Goal: Navigation & Orientation: Understand site structure

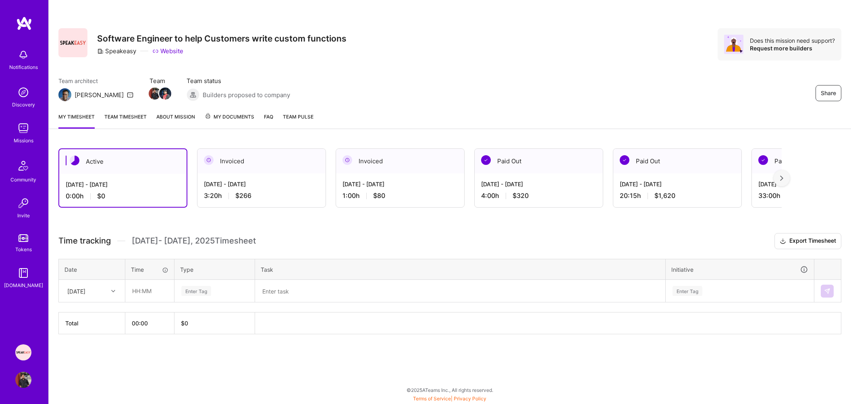
click at [24, 132] on img at bounding box center [23, 128] width 16 height 16
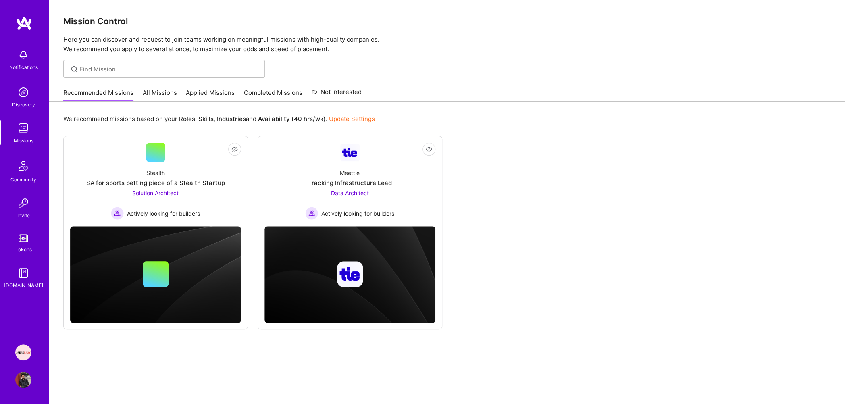
click at [270, 91] on link "Completed Missions" at bounding box center [273, 94] width 58 height 13
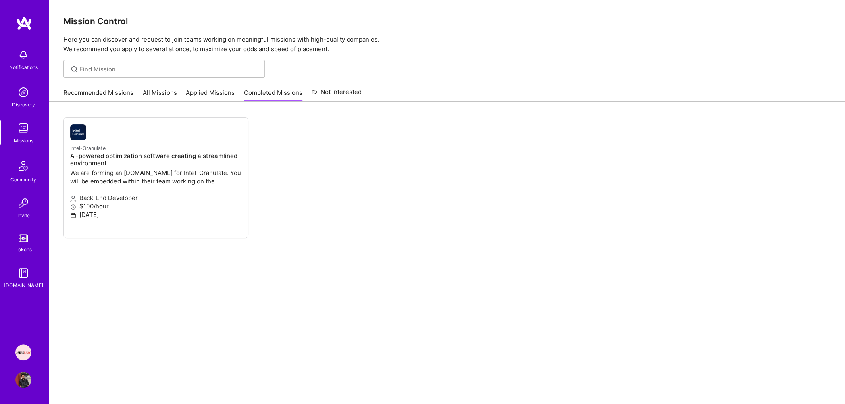
click at [211, 92] on link "Applied Missions" at bounding box center [210, 94] width 49 height 13
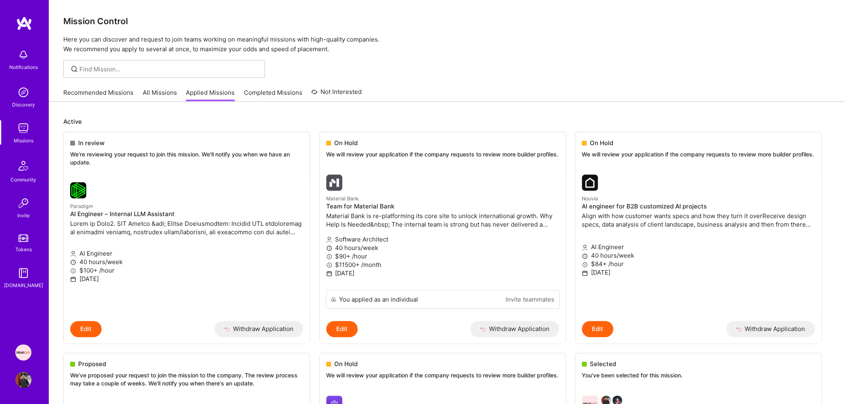
click at [23, 132] on img at bounding box center [23, 128] width 16 height 16
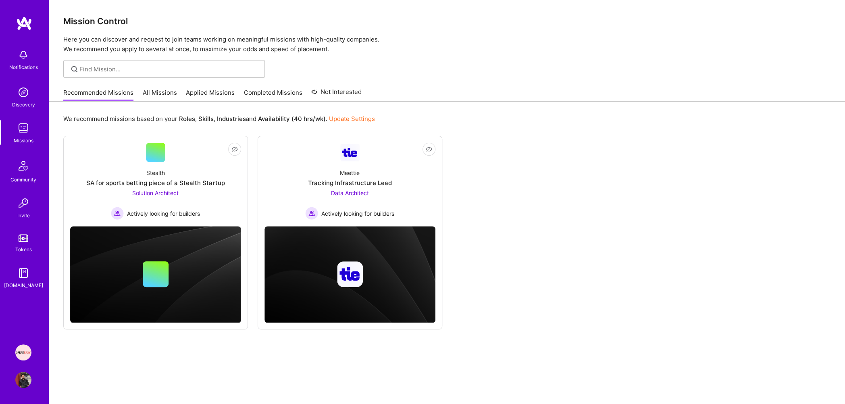
click at [21, 92] on img at bounding box center [23, 92] width 16 height 16
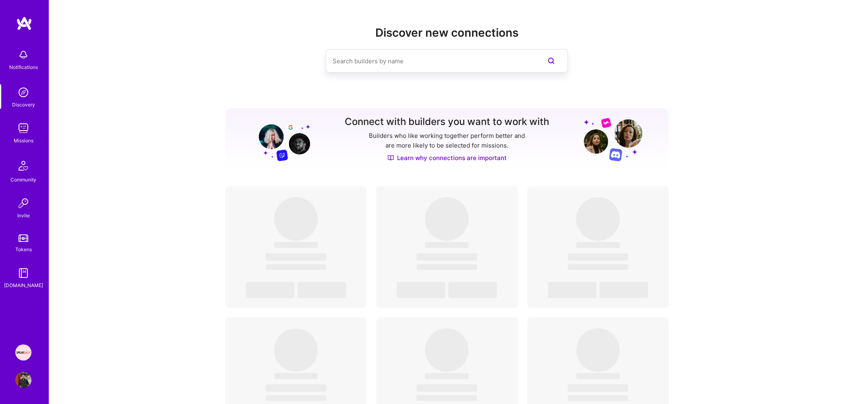
click at [20, 65] on div "Notifications" at bounding box center [23, 67] width 29 height 8
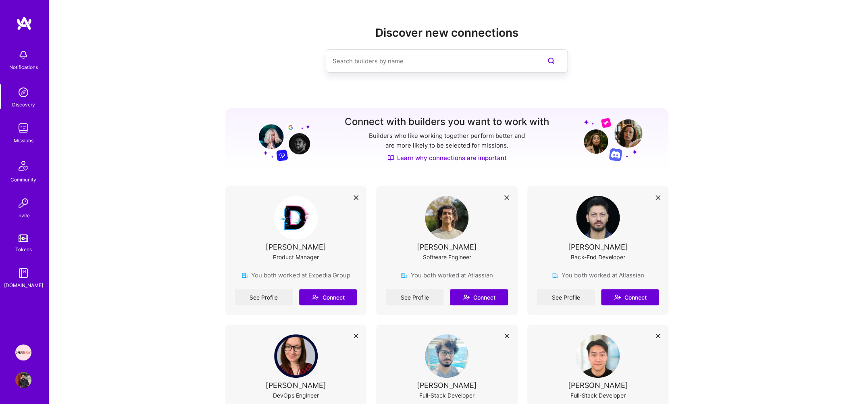
click at [26, 126] on img at bounding box center [23, 128] width 16 height 16
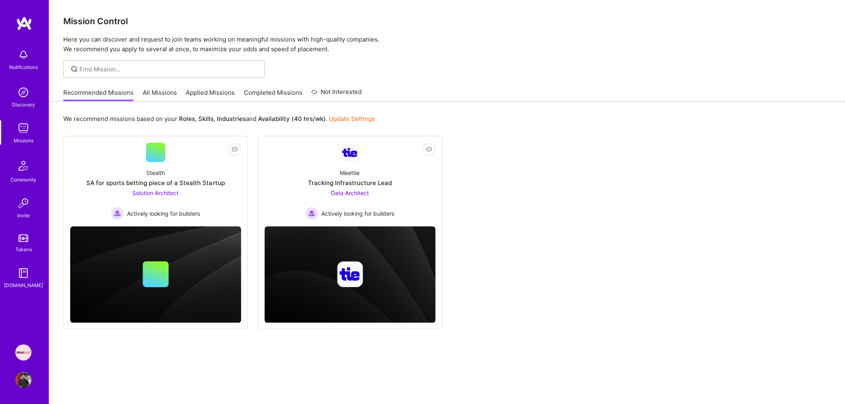
click at [25, 98] on img at bounding box center [23, 92] width 16 height 16
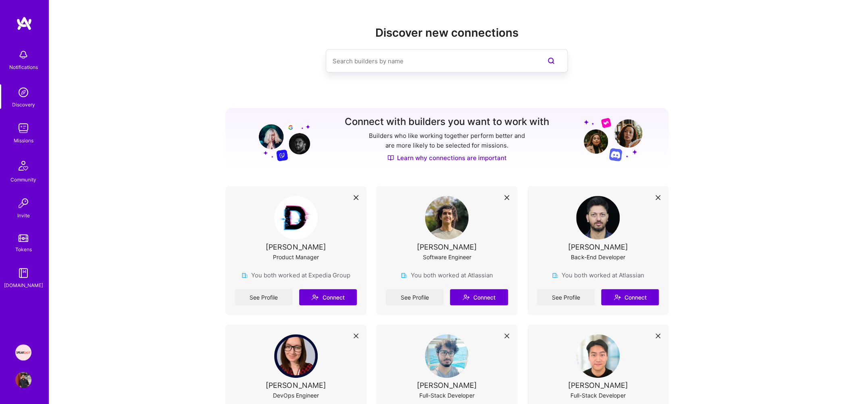
click at [24, 137] on div "Missions" at bounding box center [24, 140] width 20 height 8
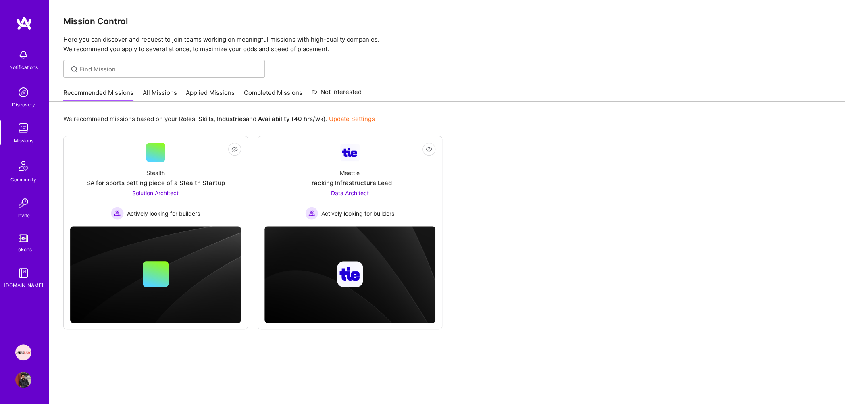
click at [25, 56] on img at bounding box center [23, 55] width 16 height 16
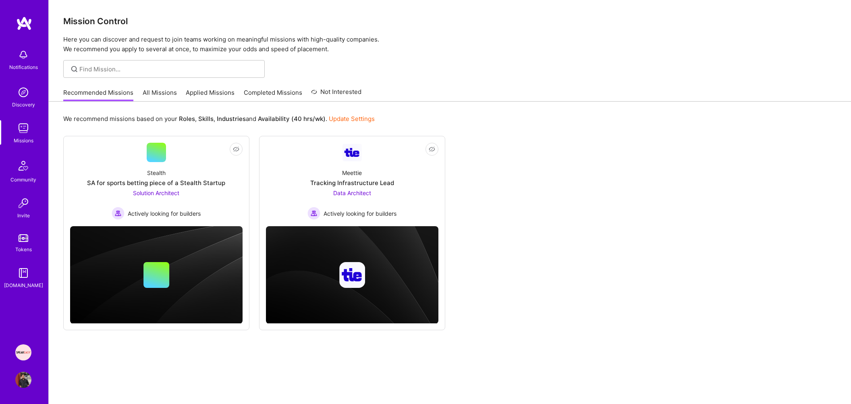
click at [25, 124] on img at bounding box center [23, 128] width 16 height 16
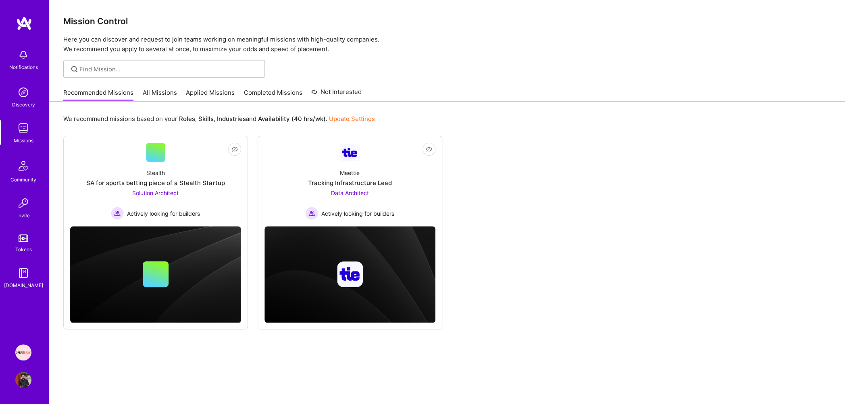
click at [25, 98] on img at bounding box center [23, 92] width 16 height 16
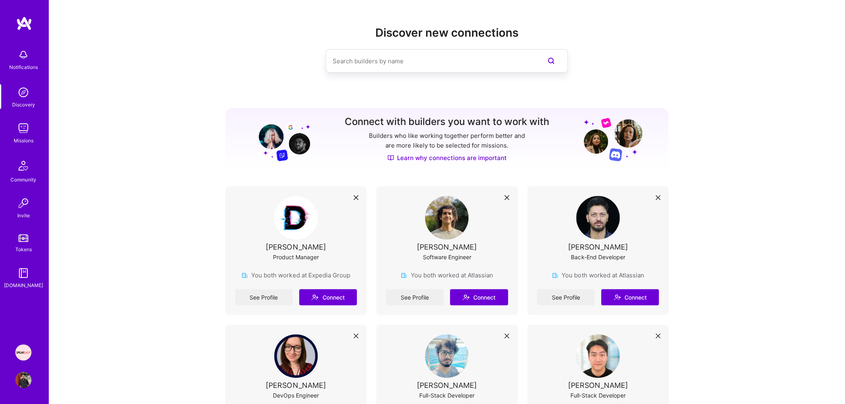
click at [23, 63] on img at bounding box center [23, 55] width 16 height 16
click at [23, 94] on img at bounding box center [23, 92] width 16 height 16
click at [23, 128] on img at bounding box center [23, 128] width 16 height 16
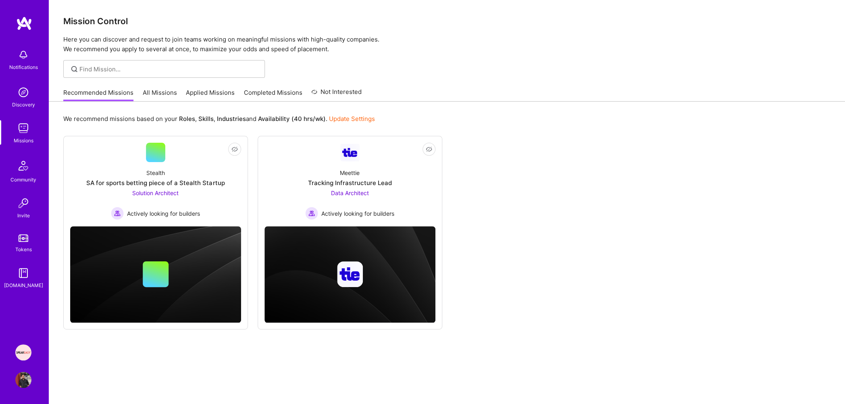
click at [23, 95] on img at bounding box center [23, 92] width 16 height 16
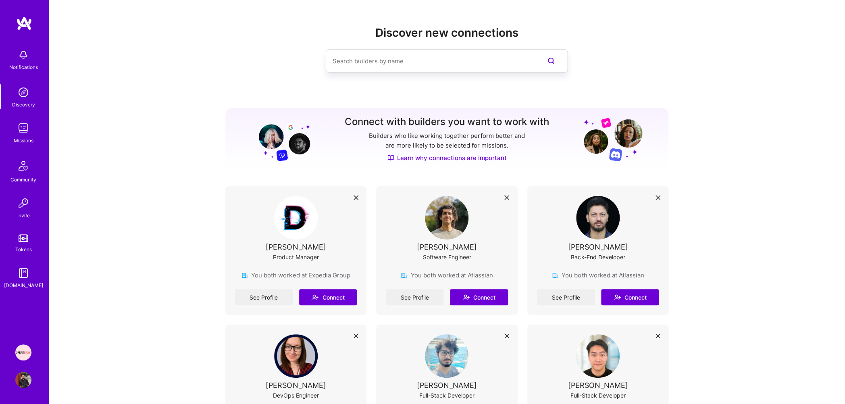
click at [23, 58] on img at bounding box center [23, 55] width 16 height 16
click at [23, 96] on img at bounding box center [23, 92] width 16 height 16
click at [25, 133] on img at bounding box center [23, 128] width 16 height 16
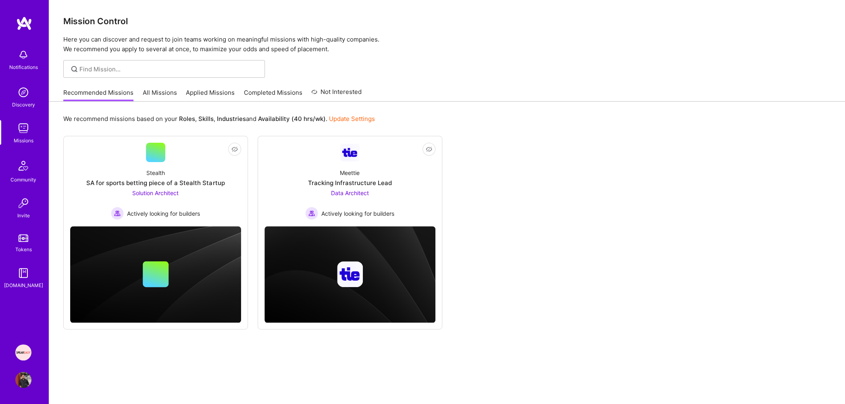
click at [25, 89] on img at bounding box center [23, 92] width 16 height 16
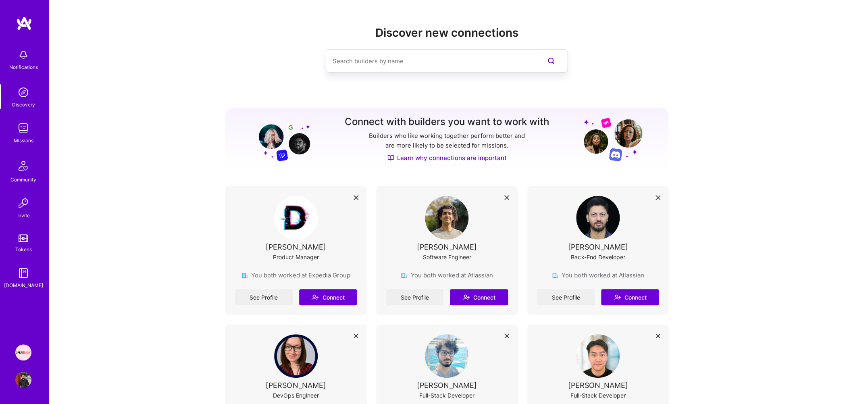
click at [26, 48] on img at bounding box center [23, 55] width 16 height 16
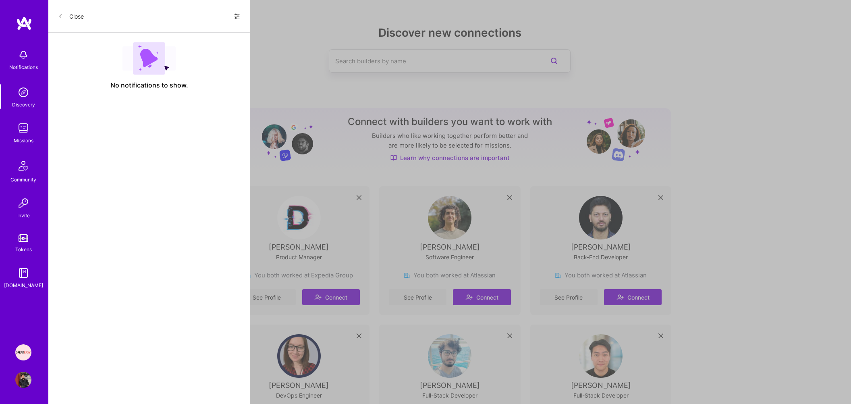
click at [25, 94] on img at bounding box center [23, 92] width 16 height 16
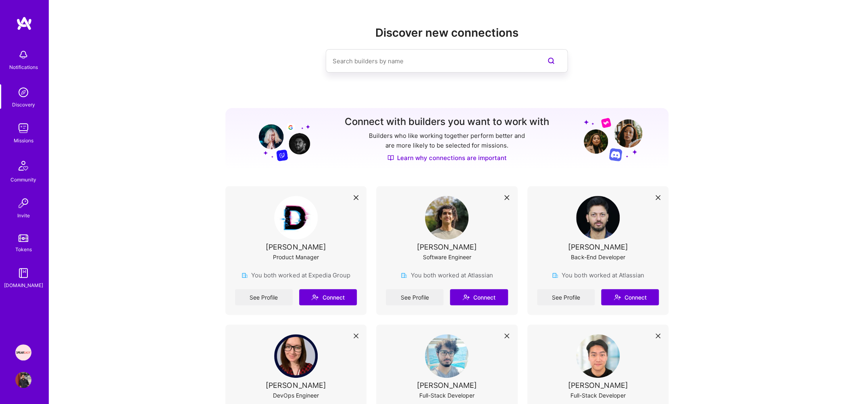
click at [24, 123] on img at bounding box center [23, 128] width 16 height 16
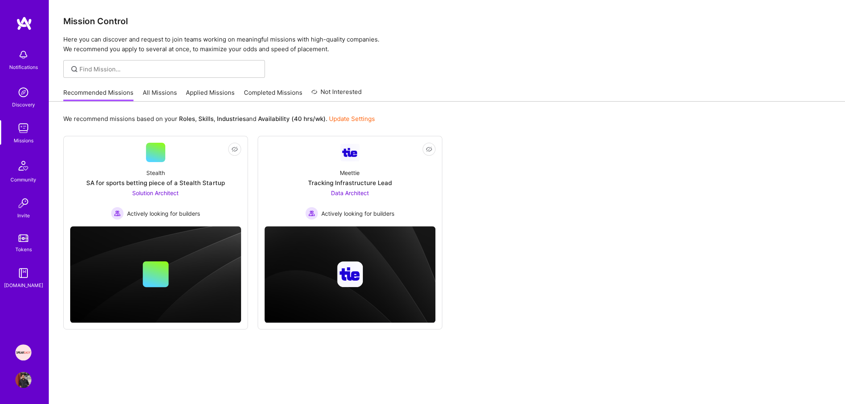
click at [23, 95] on img at bounding box center [23, 92] width 16 height 16
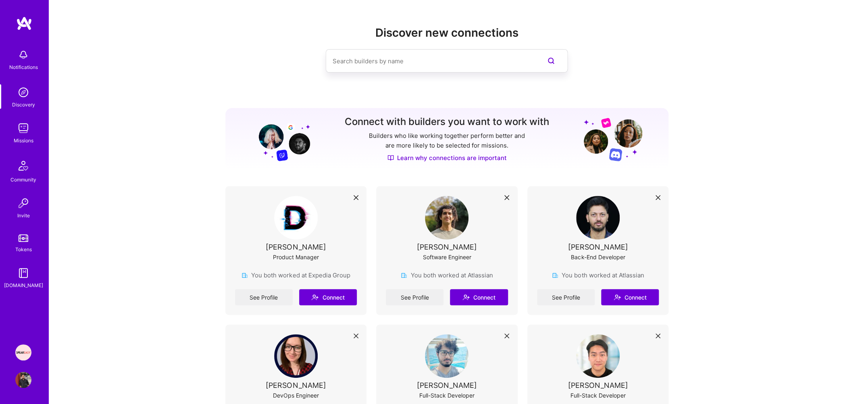
click at [20, 72] on div "Notifications" at bounding box center [23, 59] width 50 height 28
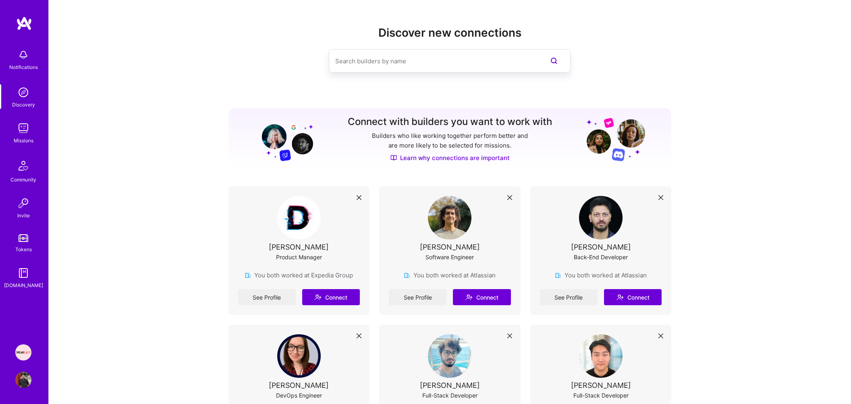
click at [21, 101] on div "Discovery" at bounding box center [23, 104] width 23 height 8
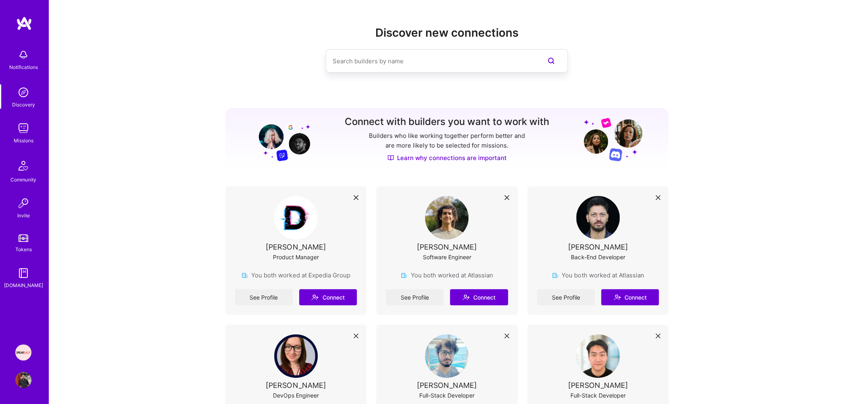
click at [20, 125] on img at bounding box center [23, 128] width 16 height 16
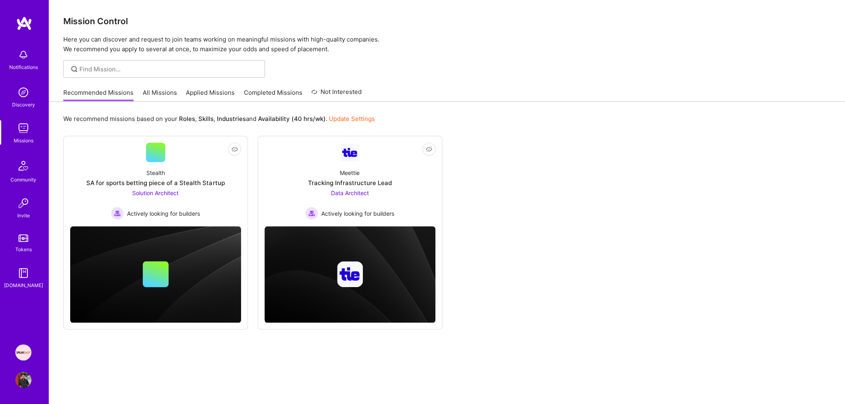
click at [20, 104] on div "Discovery" at bounding box center [23, 104] width 23 height 8
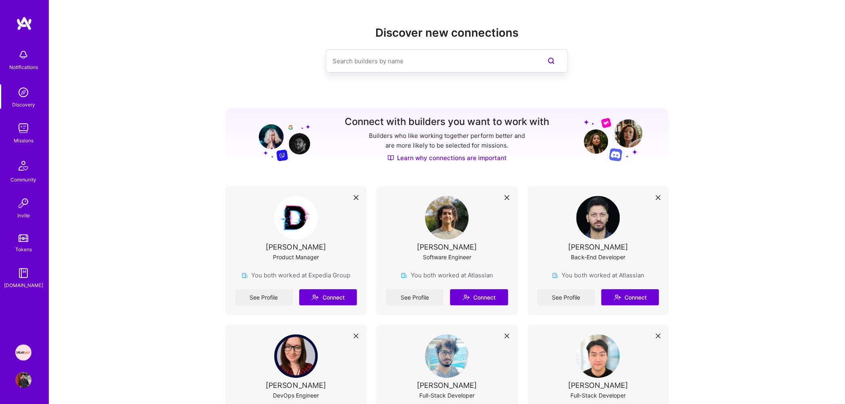
click at [21, 66] on div "Notifications" at bounding box center [23, 67] width 29 height 8
click at [23, 95] on img at bounding box center [23, 92] width 16 height 16
click at [23, 121] on img at bounding box center [23, 128] width 16 height 16
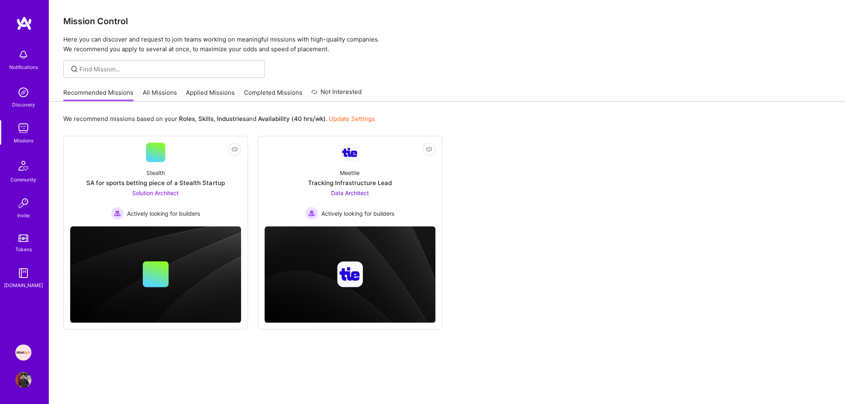
click at [94, 26] on h3 "Mission Control" at bounding box center [446, 21] width 767 height 10
click at [100, 42] on p "Here you can discover and request to join teams working on meaningful missions …" at bounding box center [446, 44] width 767 height 19
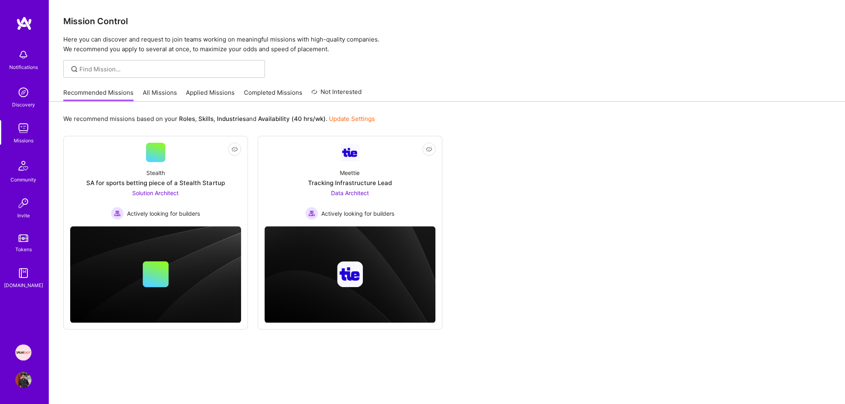
click at [111, 48] on p "Here you can discover and request to join teams working on meaningful missions …" at bounding box center [446, 44] width 767 height 19
click at [112, 48] on p "Here you can discover and request to join teams working on meaningful missions …" at bounding box center [446, 44] width 767 height 19
click at [112, 47] on p "Here you can discover and request to join teams working on meaningful missions …" at bounding box center [446, 44] width 767 height 19
click at [112, 46] on p "Here you can discover and request to join teams working on meaningful missions …" at bounding box center [446, 44] width 767 height 19
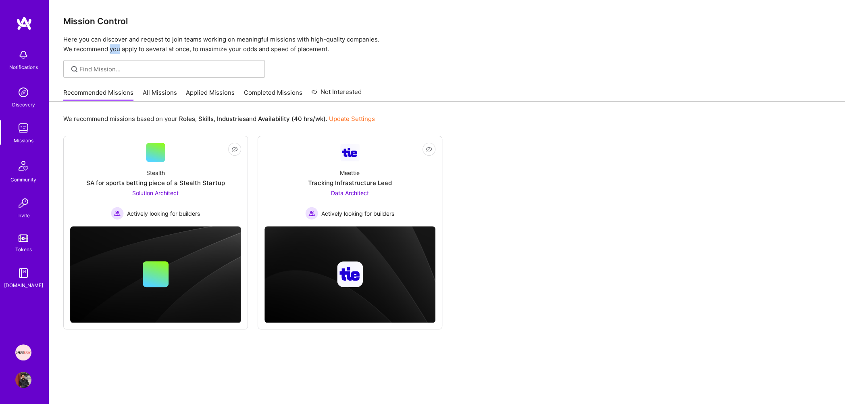
click at [112, 46] on p "Here you can discover and request to join teams working on meaningful missions …" at bounding box center [446, 44] width 767 height 19
click at [150, 31] on div "Mission Control Here you can discover and request to join teams working on mean…" at bounding box center [447, 27] width 796 height 54
